Goal: Task Accomplishment & Management: Manage account settings

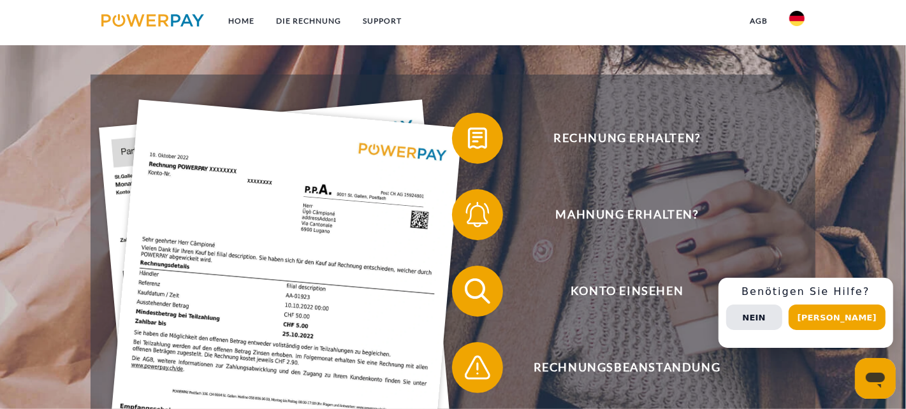
scroll to position [191, 0]
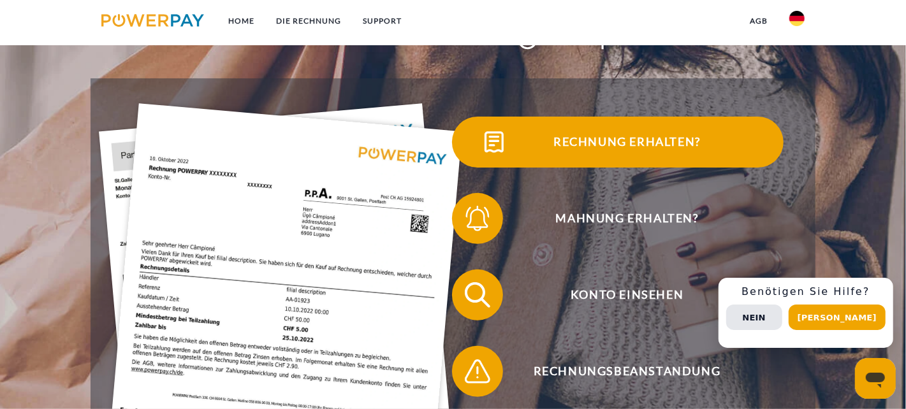
click at [492, 143] on img at bounding box center [494, 142] width 32 height 32
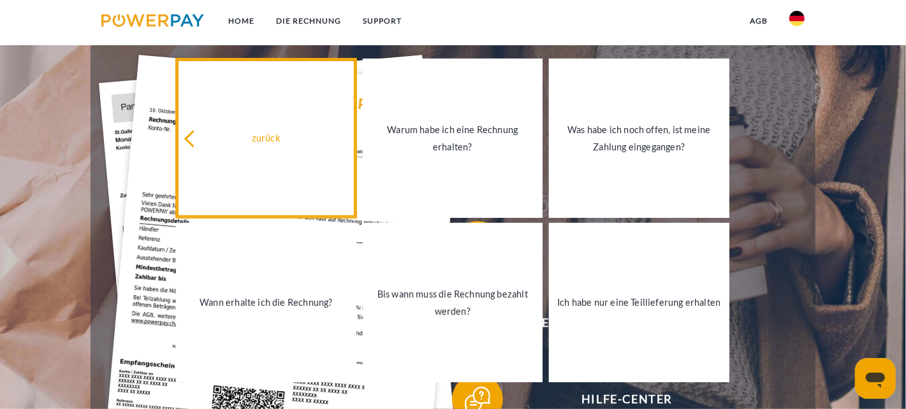
scroll to position [254, 0]
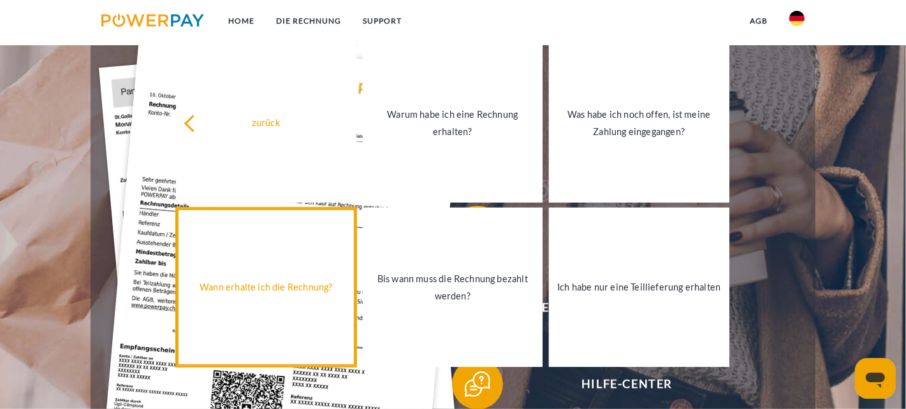
click at [266, 286] on div "Wann erhalte ich die Rechnung?" at bounding box center [266, 287] width 164 height 17
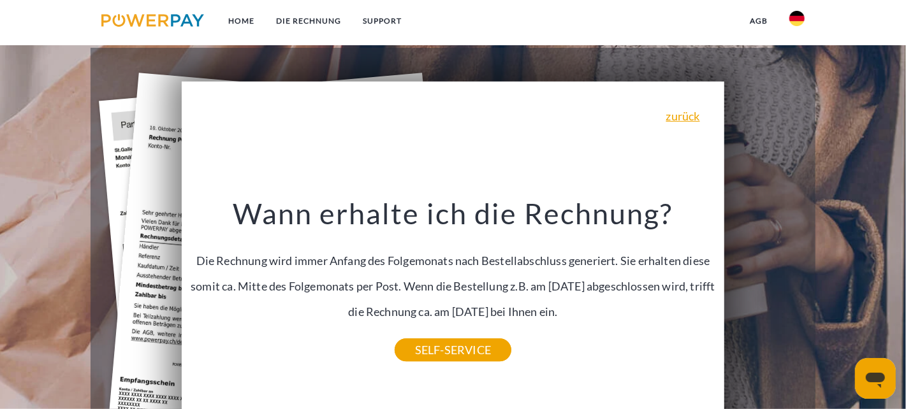
scroll to position [127, 0]
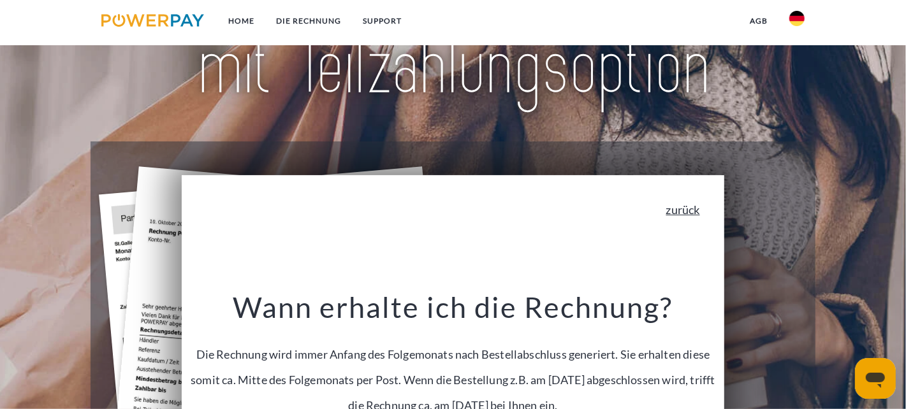
click at [691, 210] on link "zurück" at bounding box center [683, 209] width 34 height 11
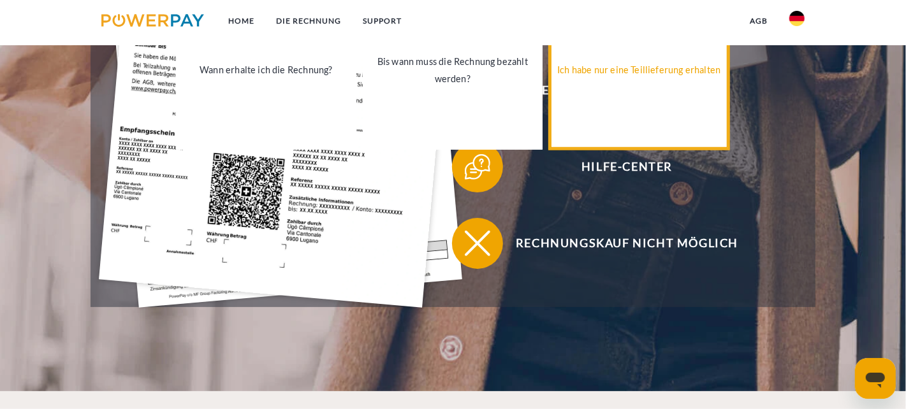
scroll to position [574, 0]
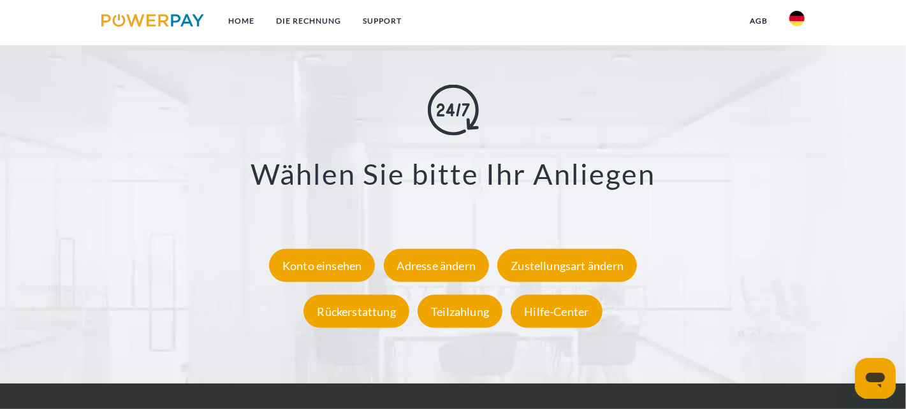
scroll to position [2260, 0]
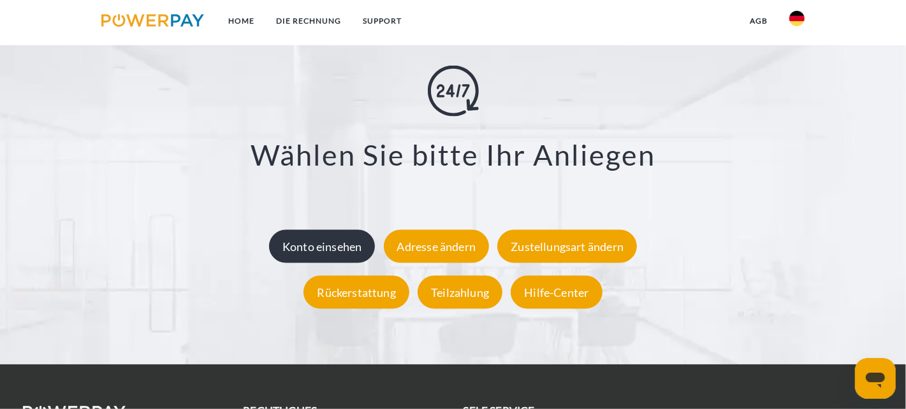
click at [303, 249] on div "Konto einsehen" at bounding box center [322, 245] width 106 height 33
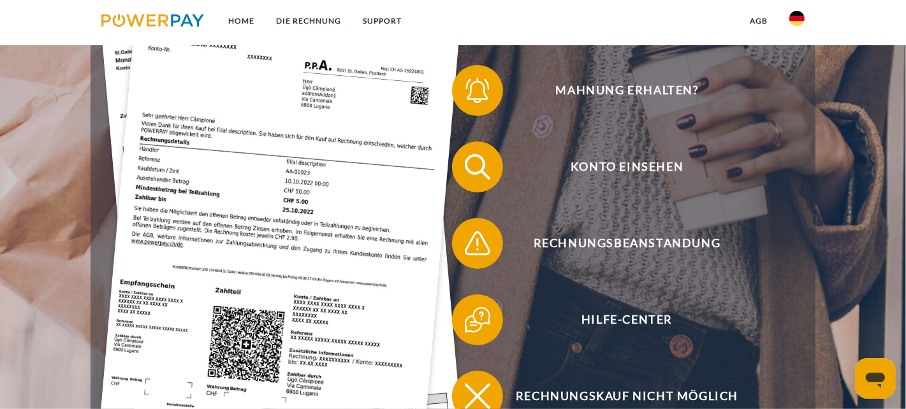
scroll to position [446, 0]
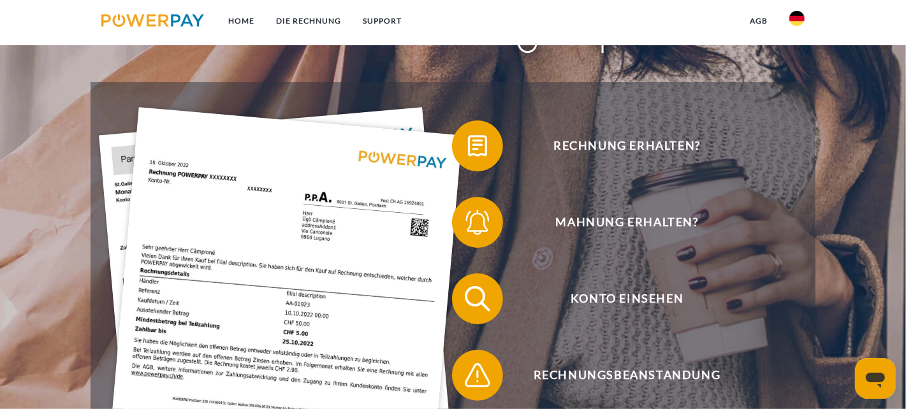
scroll to position [191, 0]
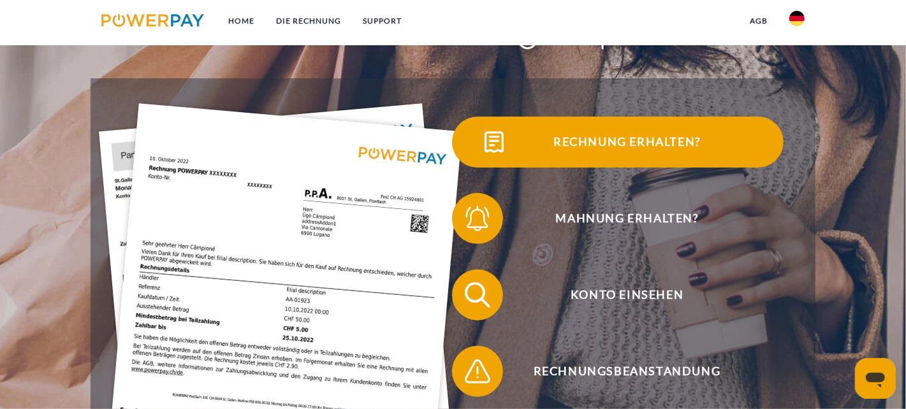
click at [497, 143] on img at bounding box center [494, 142] width 32 height 32
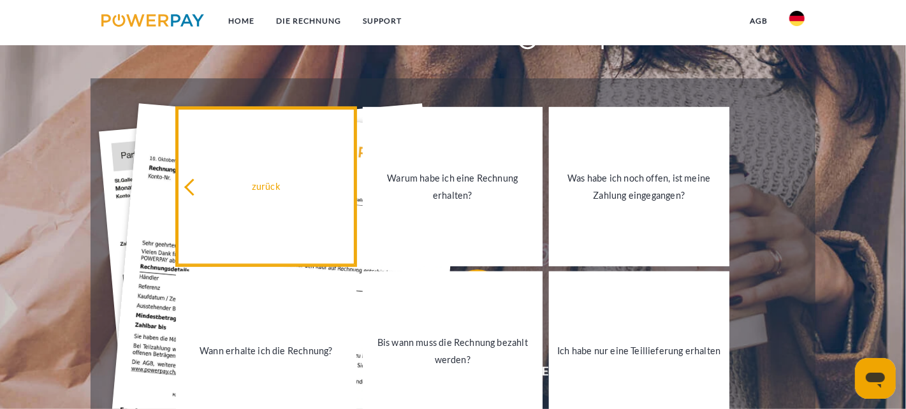
click at [275, 189] on div "zurück" at bounding box center [266, 186] width 164 height 17
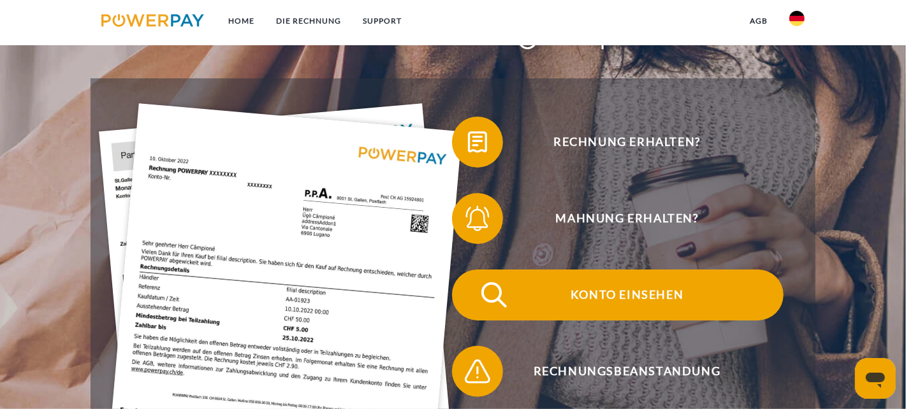
click at [621, 301] on span "Konto einsehen" at bounding box center [626, 295] width 312 height 51
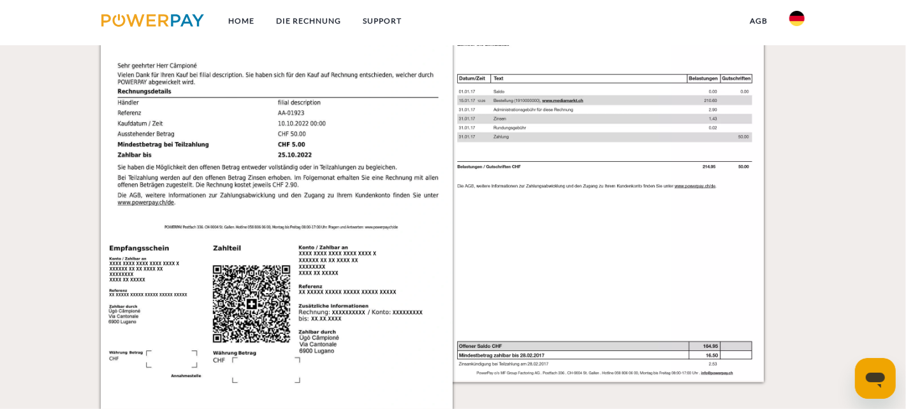
scroll to position [1324, 0]
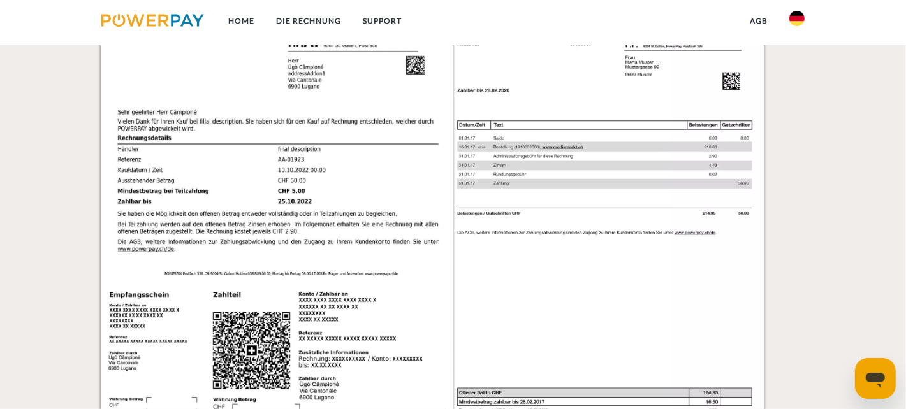
click at [289, 280] on img at bounding box center [277, 211] width 352 height 498
click at [346, 264] on img at bounding box center [277, 211] width 352 height 498
click at [289, 232] on img at bounding box center [277, 211] width 352 height 498
click at [384, 289] on img at bounding box center [277, 211] width 352 height 498
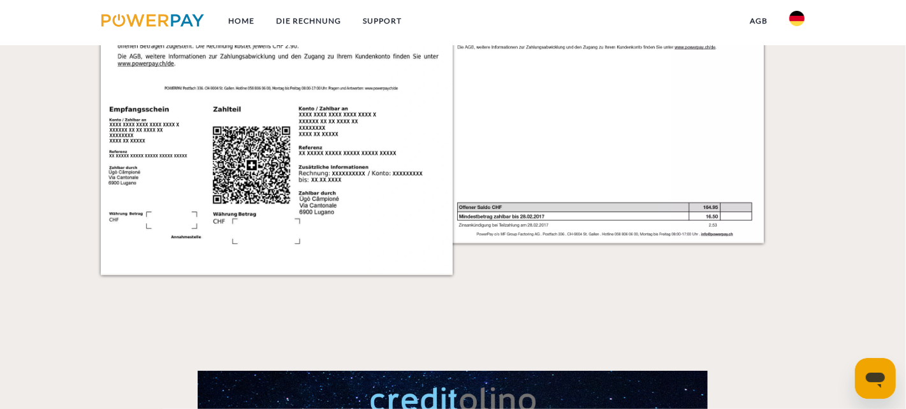
scroll to position [1515, 0]
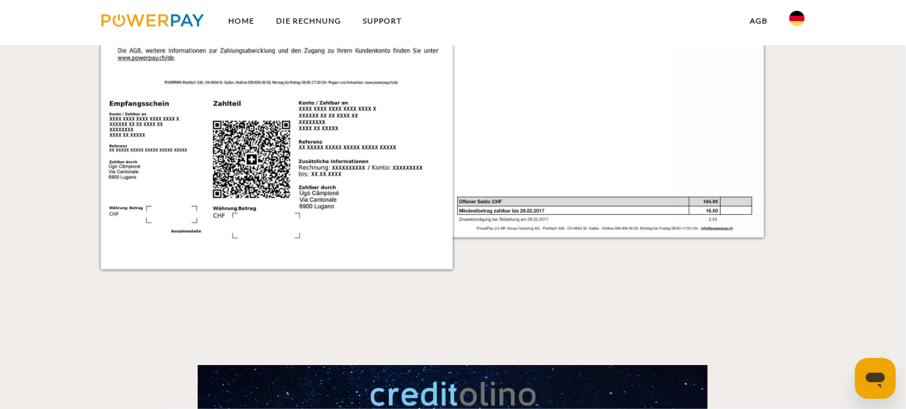
click at [351, 214] on img at bounding box center [277, 20] width 352 height 498
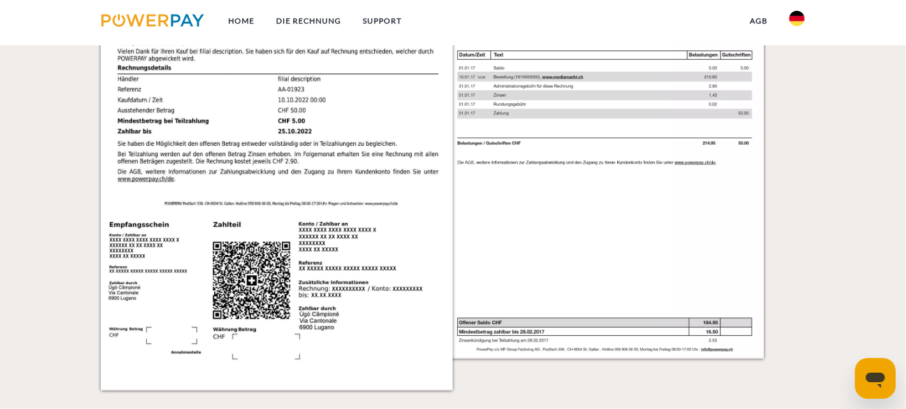
scroll to position [1388, 0]
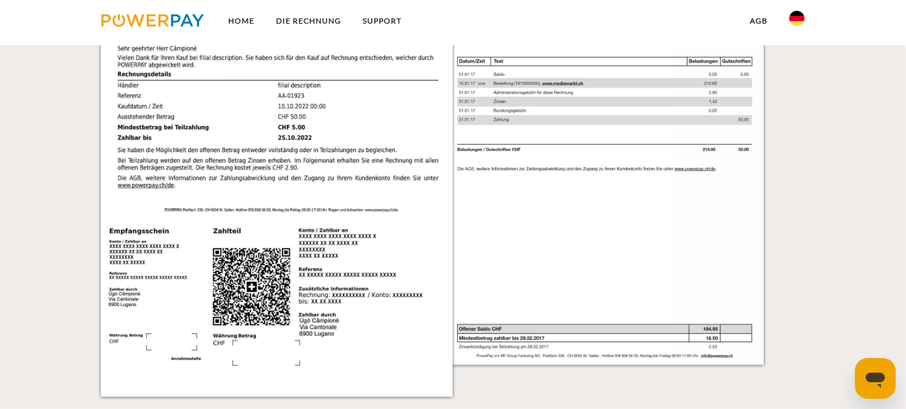
click at [394, 120] on img at bounding box center [277, 147] width 352 height 498
drag, startPoint x: 370, startPoint y: 115, endPoint x: 616, endPoint y: 270, distance: 290.8
click at [616, 270] on img at bounding box center [622, 147] width 352 height 498
